Goal: Find specific page/section: Find specific page/section

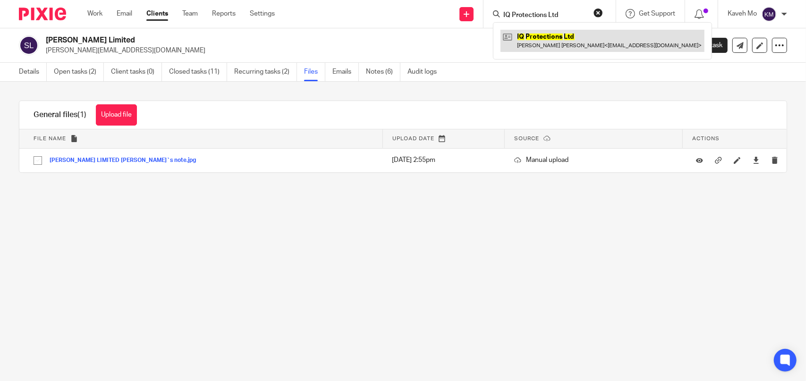
type input "IQ Protections Ltd"
click at [528, 38] on link at bounding box center [603, 41] width 204 height 22
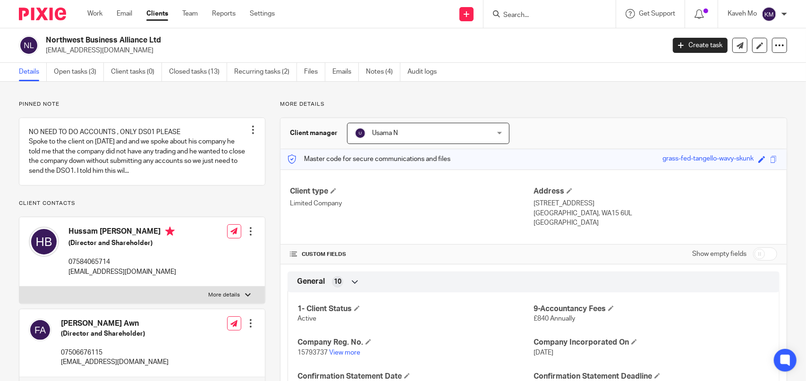
click at [541, 17] on input "Search" at bounding box center [545, 15] width 85 height 9
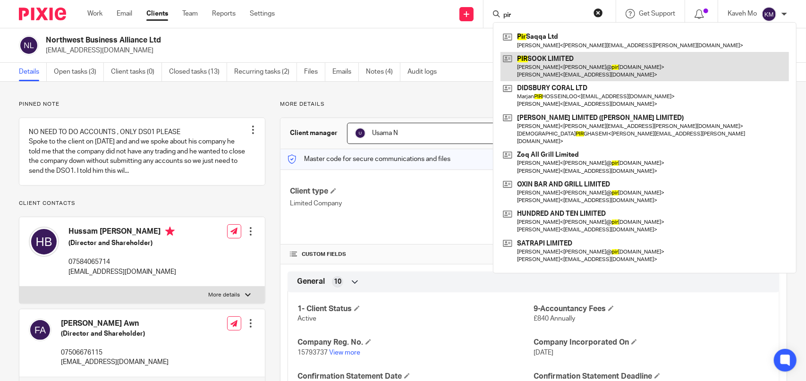
type input "pir"
click at [549, 64] on link at bounding box center [645, 66] width 289 height 29
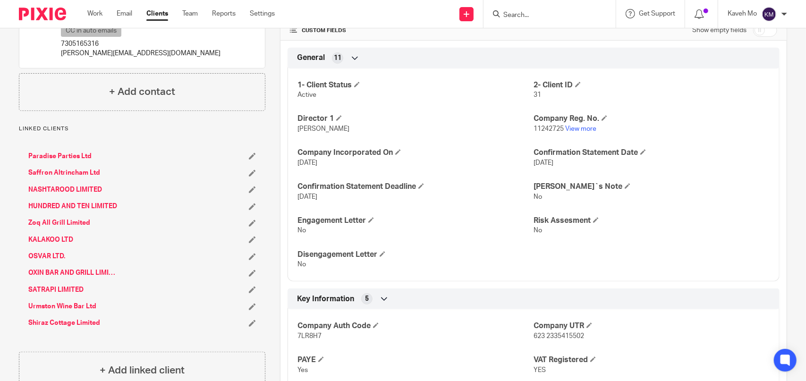
scroll to position [236, 0]
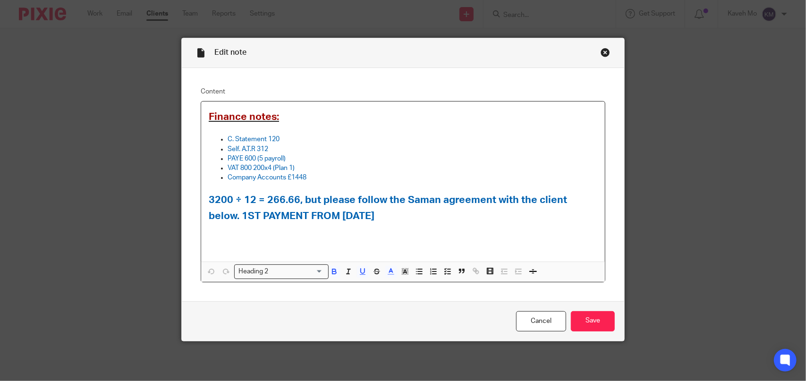
click at [602, 51] on div "Close this dialog window" at bounding box center [605, 52] width 9 height 9
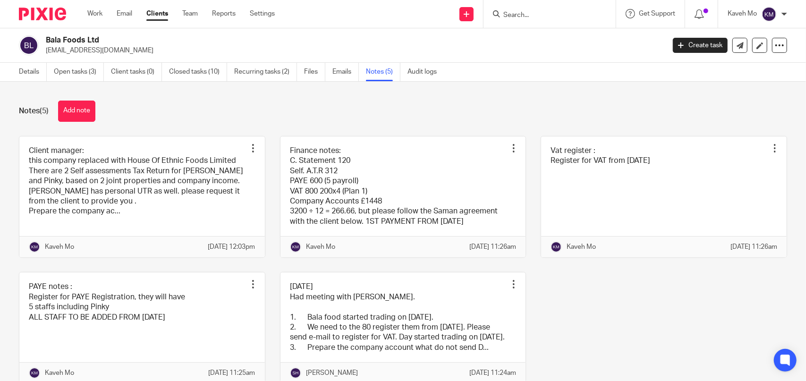
click at [538, 15] on input "Search" at bounding box center [545, 15] width 85 height 9
paste input "IQ Protections Ltd"
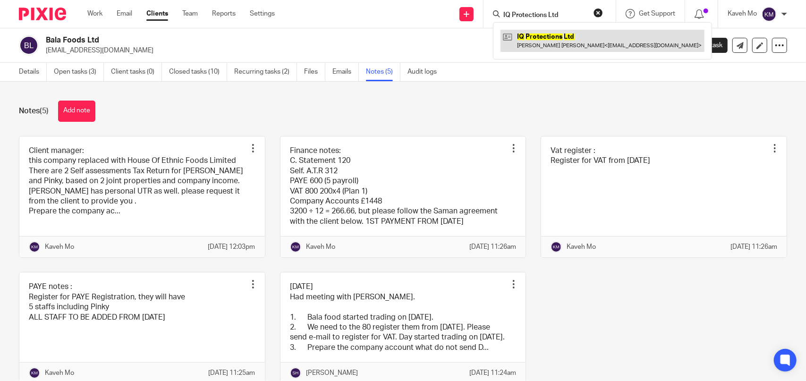
type input "IQ Protections Ltd"
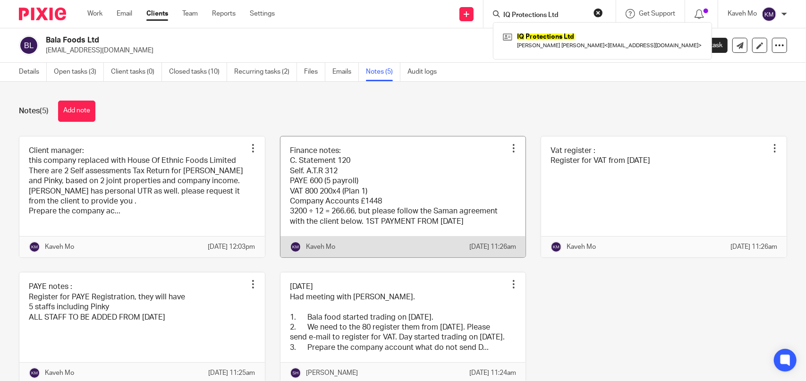
click at [322, 173] on link at bounding box center [404, 197] width 246 height 121
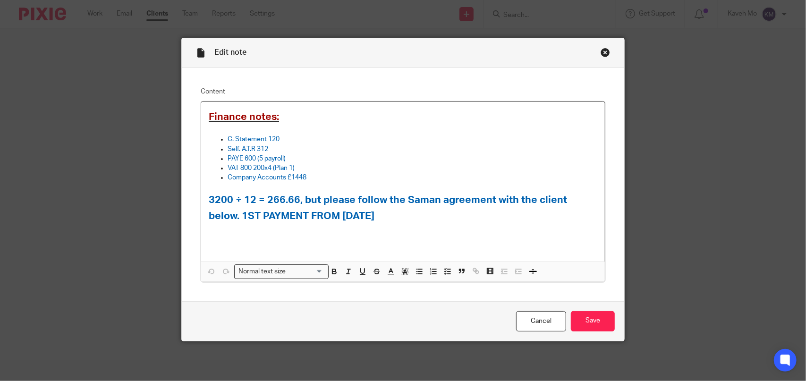
click at [602, 52] on div "Close this dialog window" at bounding box center [605, 52] width 9 height 9
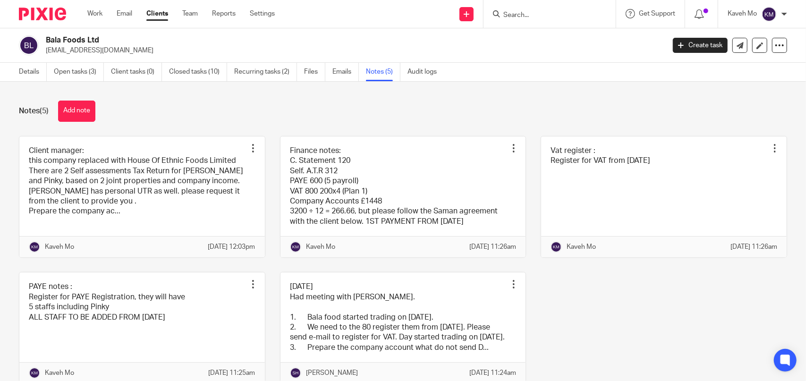
click at [521, 19] on form at bounding box center [553, 14] width 101 height 12
click at [520, 17] on input "Search" at bounding box center [545, 15] width 85 height 9
click at [519, 14] on input "Search" at bounding box center [545, 15] width 85 height 9
paste input "IQ Protections Ltd"
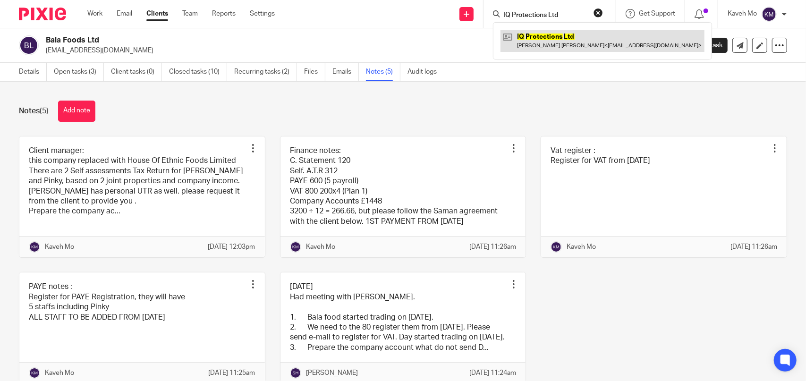
type input "IQ Protections Ltd"
click at [557, 39] on link at bounding box center [603, 41] width 204 height 22
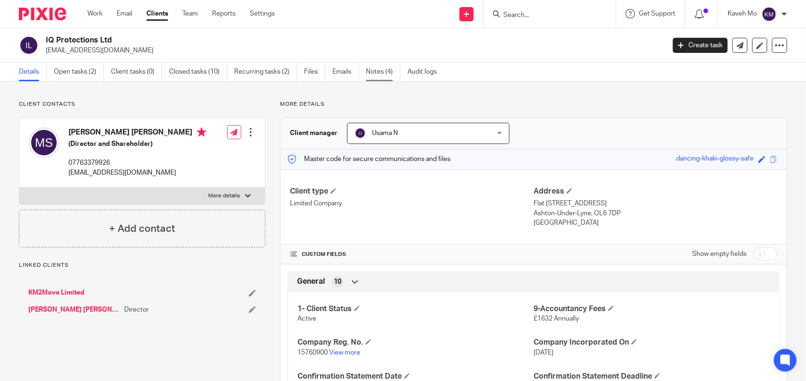
click at [378, 74] on link "Notes (4)" at bounding box center [383, 72] width 34 height 18
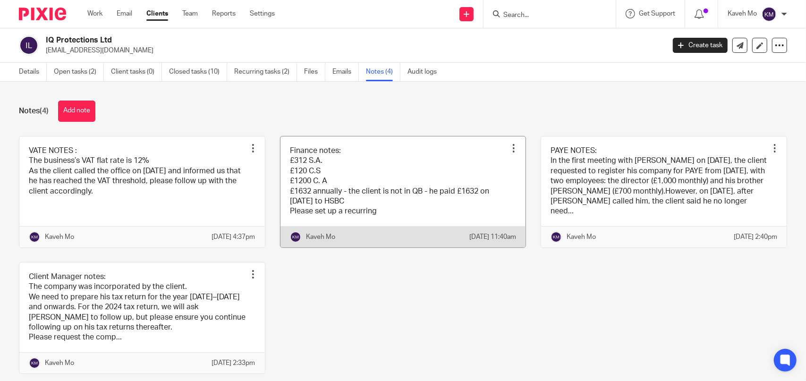
click at [282, 192] on link at bounding box center [404, 192] width 246 height 111
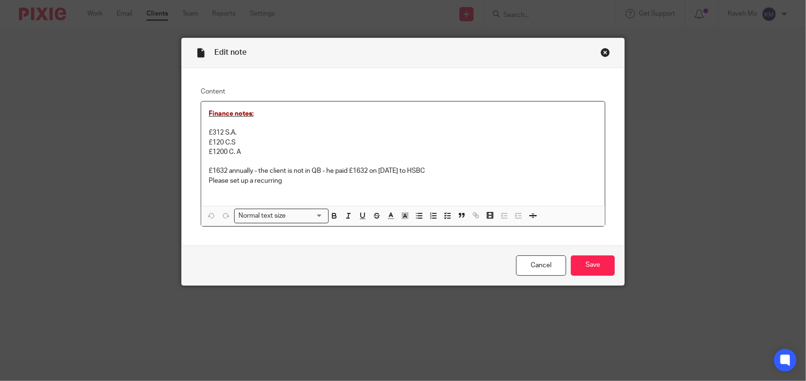
drag, startPoint x: 601, startPoint y: 51, endPoint x: 591, endPoint y: 55, distance: 11.8
click at [601, 51] on div "Close this dialog window" at bounding box center [605, 52] width 9 height 9
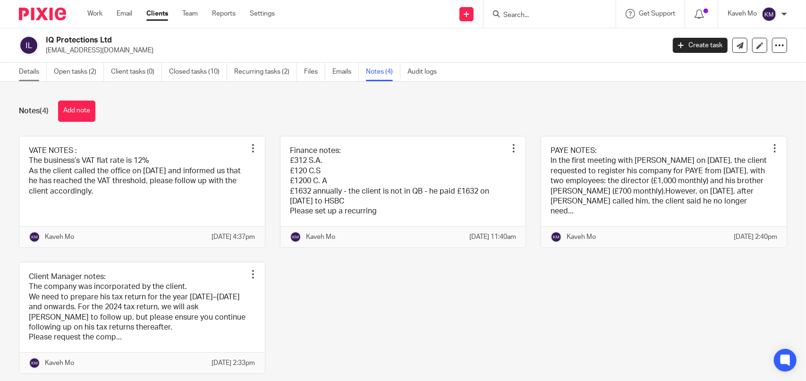
click at [29, 73] on link "Details" at bounding box center [33, 72] width 28 height 18
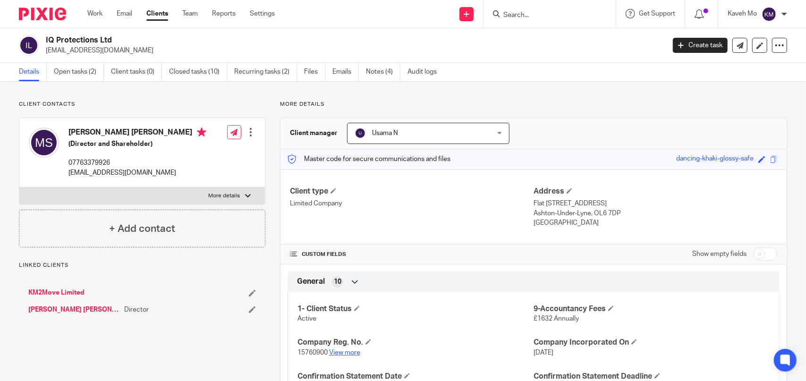
click at [351, 352] on link "View more" at bounding box center [344, 353] width 31 height 7
click at [371, 69] on link "Notes (4)" at bounding box center [383, 72] width 34 height 18
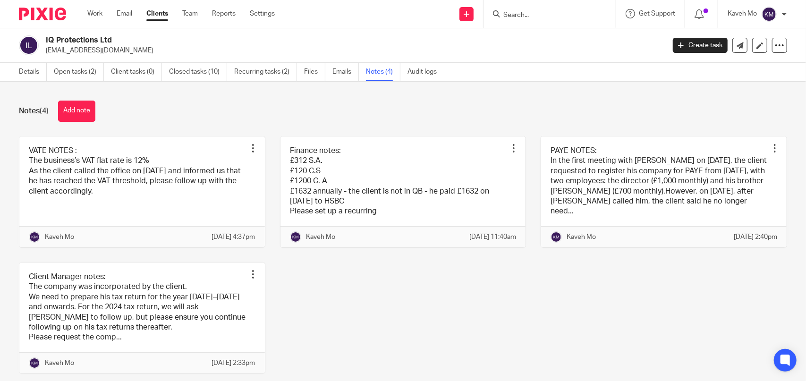
click at [310, 30] on div "IQ Protections Ltd [EMAIL_ADDRESS][DOMAIN_NAME] Create task Update from Compani…" at bounding box center [403, 45] width 806 height 34
click at [526, 10] on form at bounding box center [553, 14] width 101 height 12
click at [527, 20] on div at bounding box center [550, 14] width 132 height 28
click at [517, 17] on input "Search" at bounding box center [545, 15] width 85 height 9
click at [515, 17] on input "Search" at bounding box center [545, 15] width 85 height 9
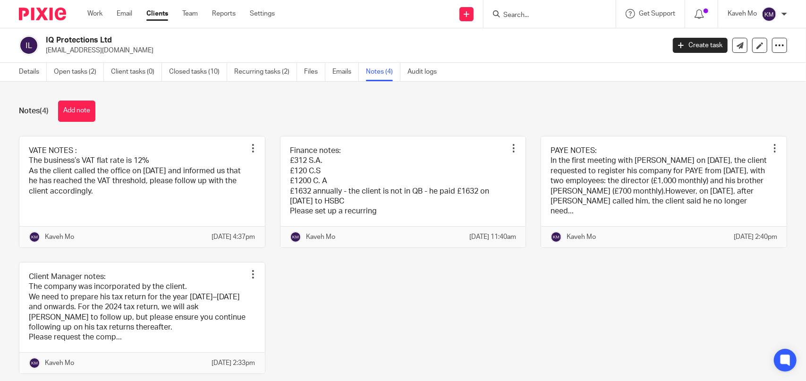
click at [505, 15] on input "Search" at bounding box center [545, 15] width 85 height 9
click at [514, 17] on input "Search" at bounding box center [545, 15] width 85 height 9
paste input "SAM & CO CONSTRUCTIONS LTD"
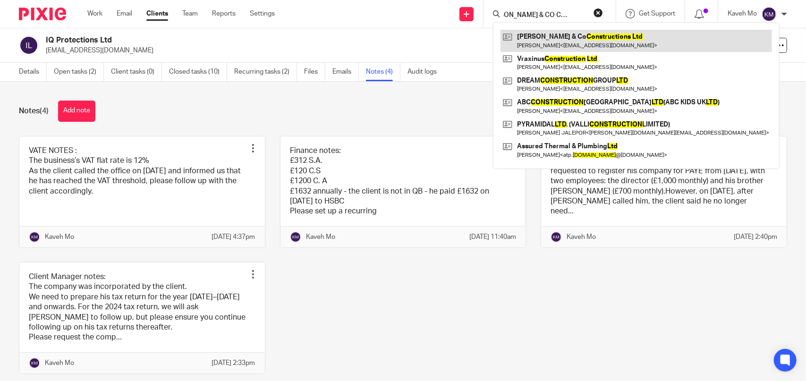
type input "SAM & CO CONSTRUCTIONS LTD"
click at [549, 37] on link at bounding box center [637, 41] width 272 height 22
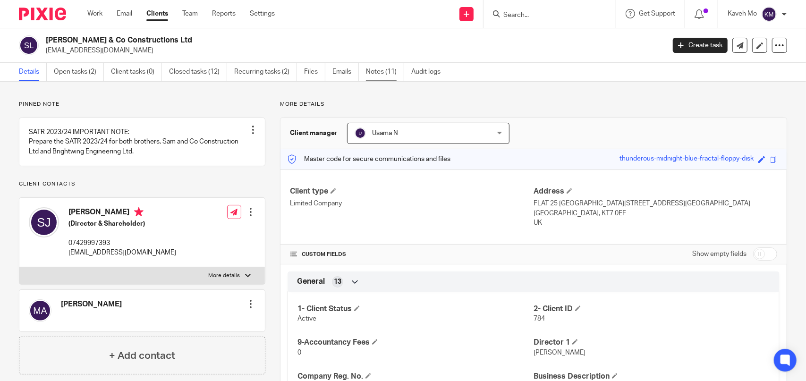
click at [381, 69] on link "Notes (11)" at bounding box center [385, 72] width 38 height 18
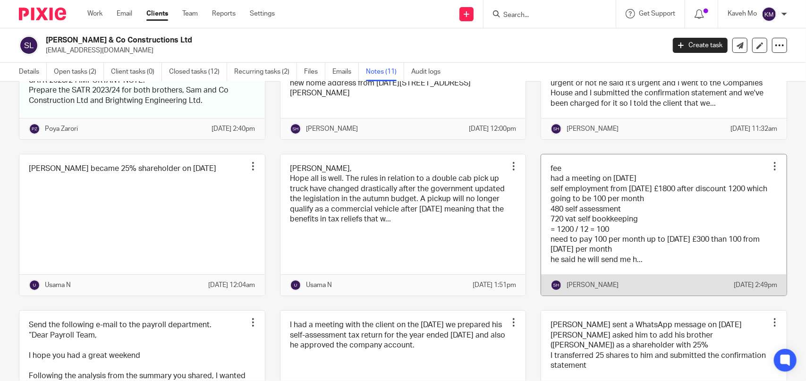
scroll to position [142, 0]
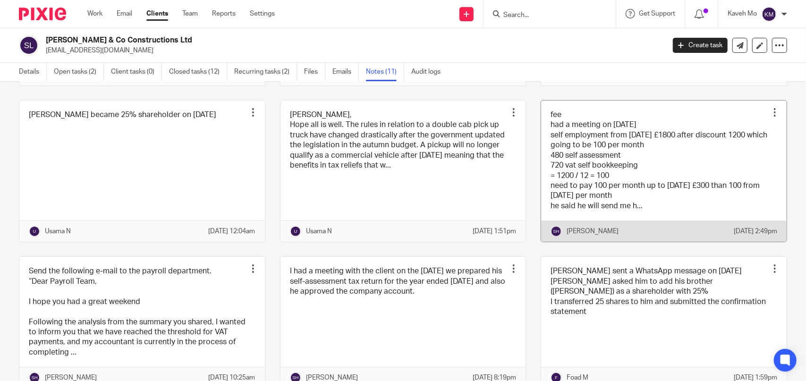
click at [600, 188] on link at bounding box center [664, 171] width 246 height 141
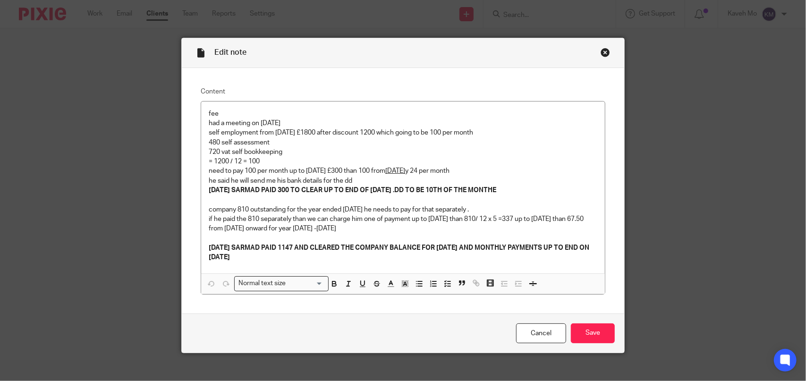
drag, startPoint x: 541, startPoint y: 327, endPoint x: 574, endPoint y: 318, distance: 33.5
click at [541, 327] on link "Cancel" at bounding box center [541, 334] width 50 height 20
